Goal: Information Seeking & Learning: Learn about a topic

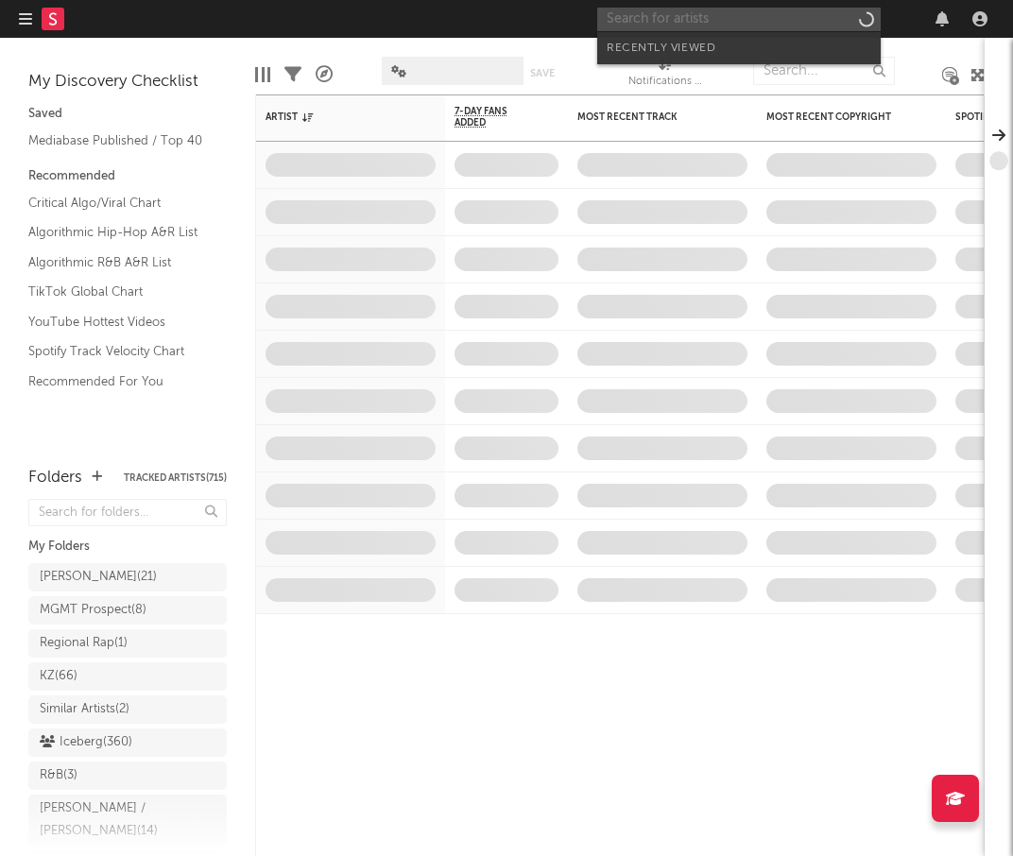
click at [774, 20] on input "text" at bounding box center [739, 20] width 284 height 24
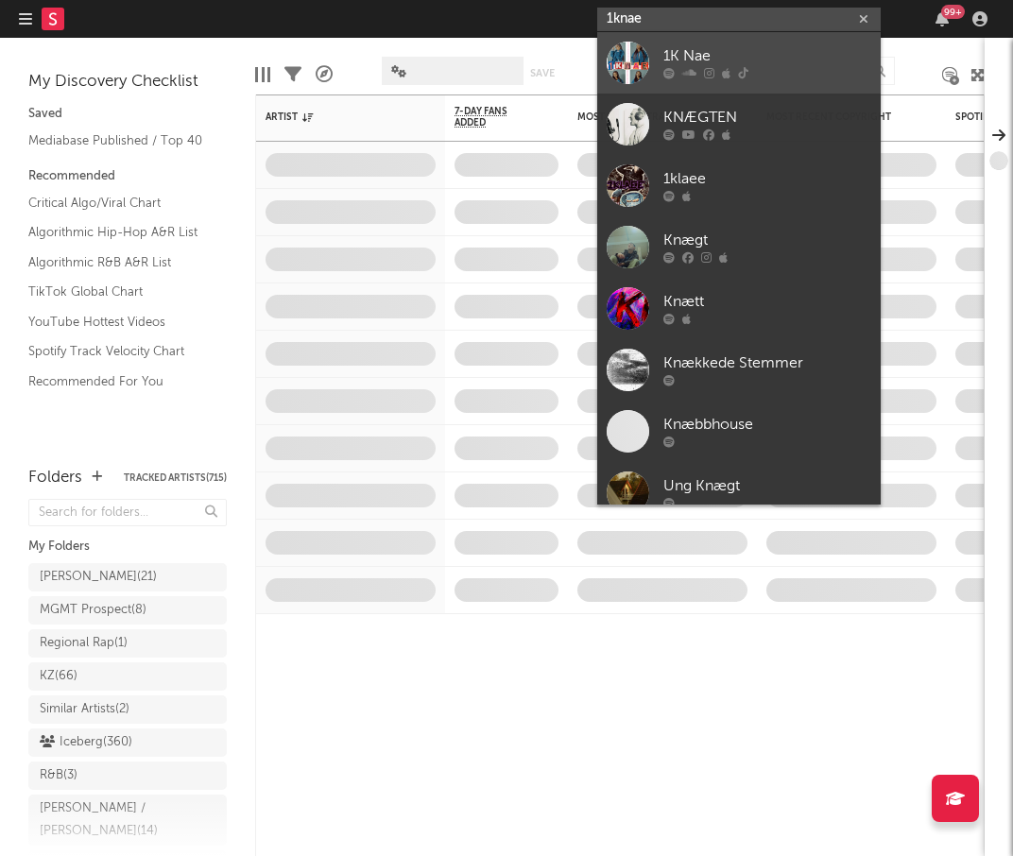
type input "1knae"
click at [774, 50] on div "1K Nae" at bounding box center [768, 56] width 208 height 23
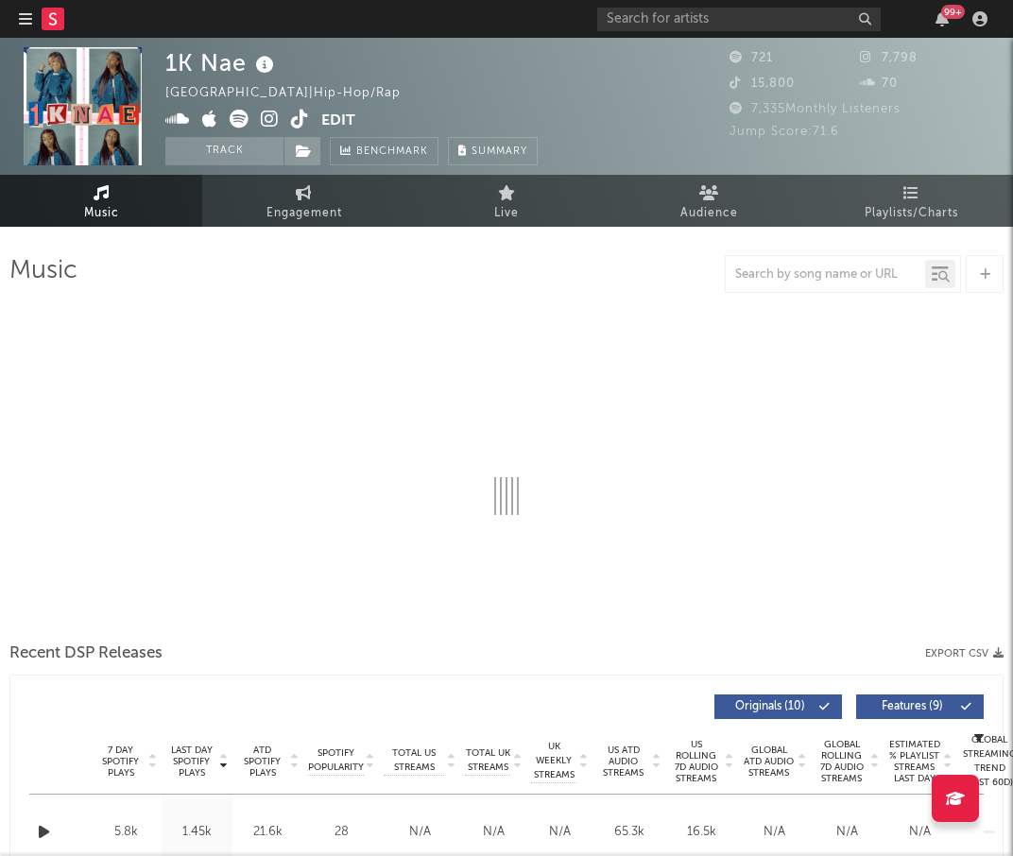
select select "1w"
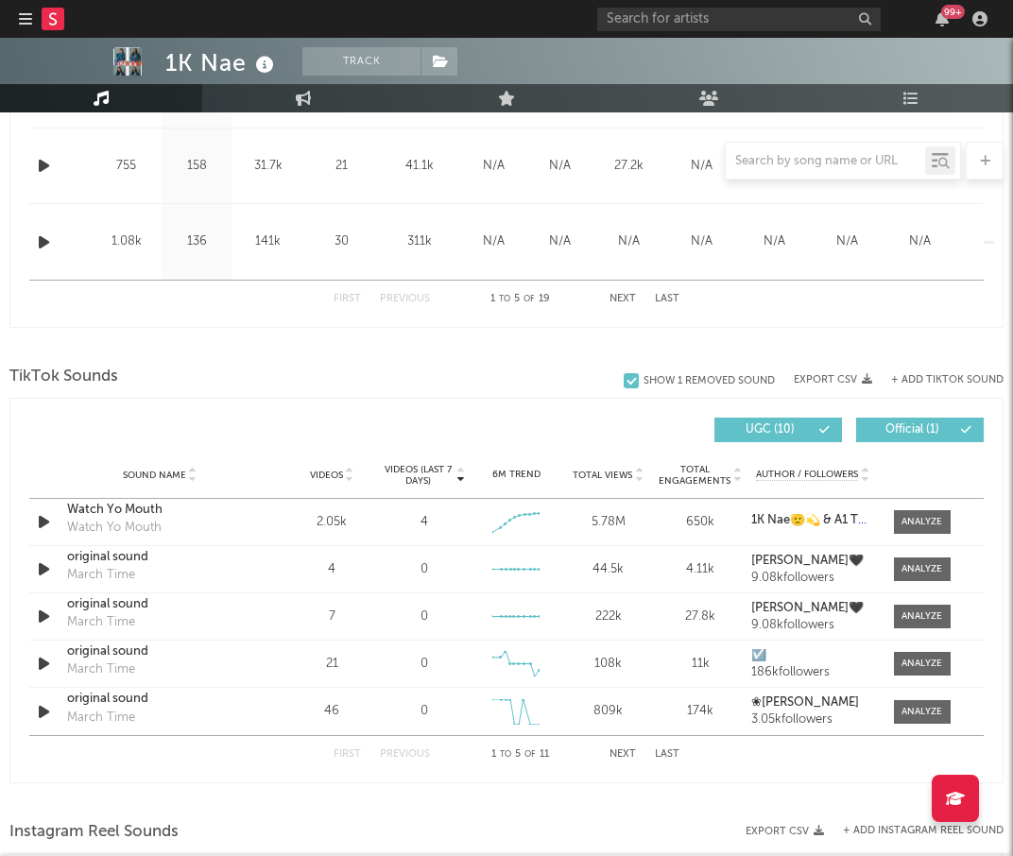
scroll to position [1055, 0]
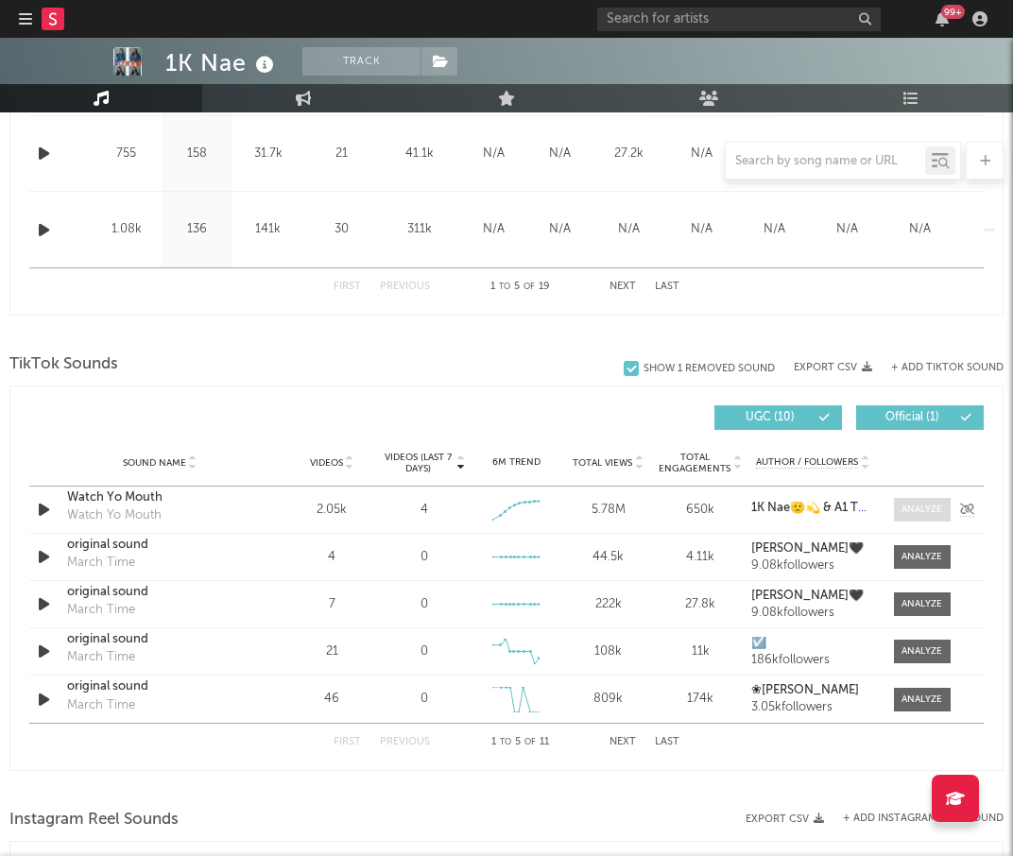
click at [931, 502] on span at bounding box center [922, 510] width 57 height 24
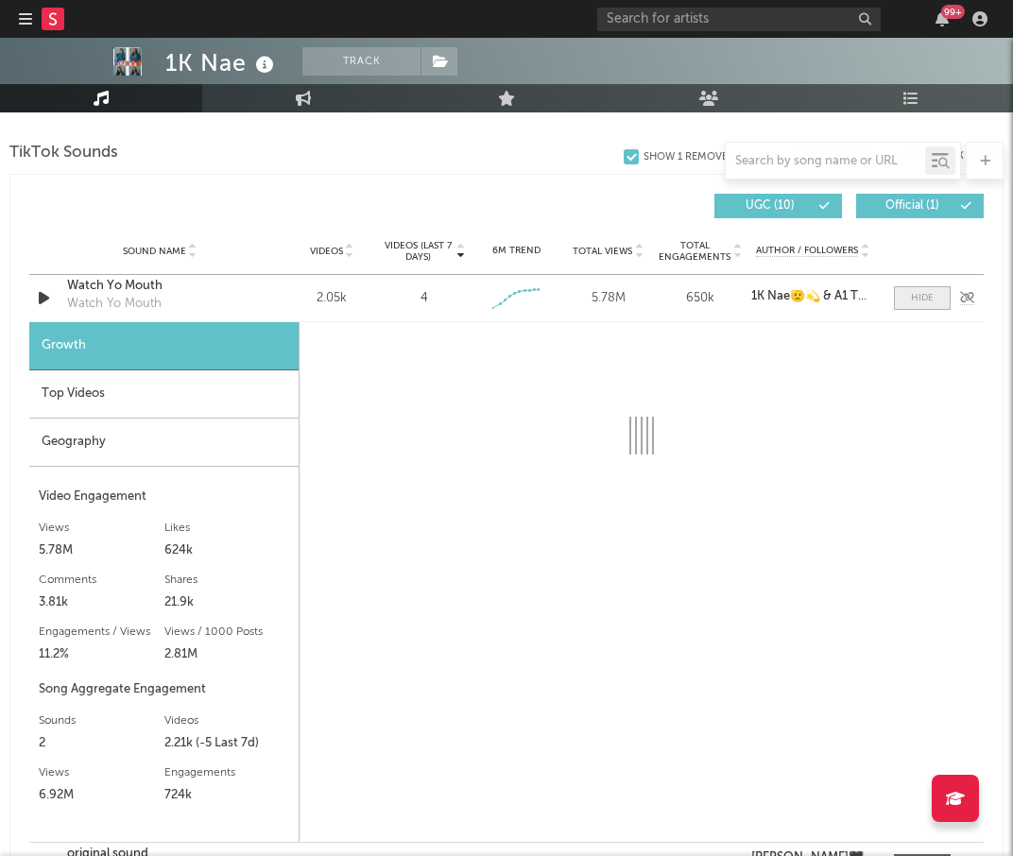
select select "1w"
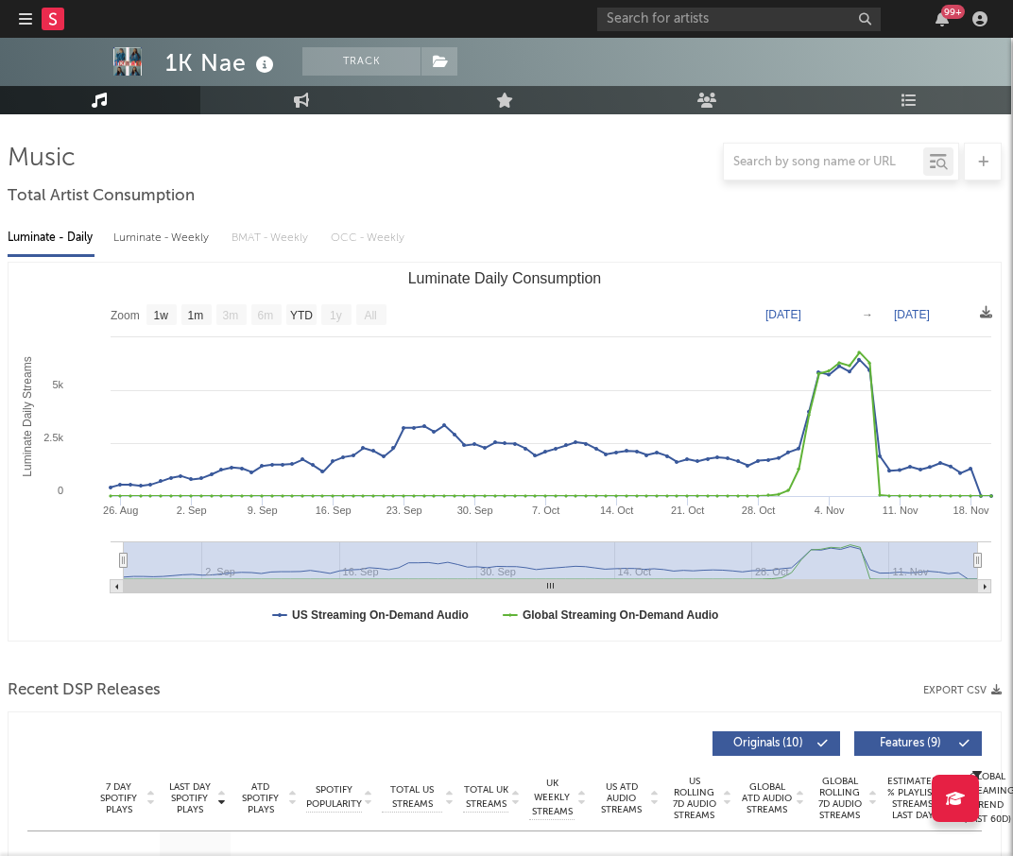
scroll to position [0, 2]
